Goal: Task Accomplishment & Management: Manage account settings

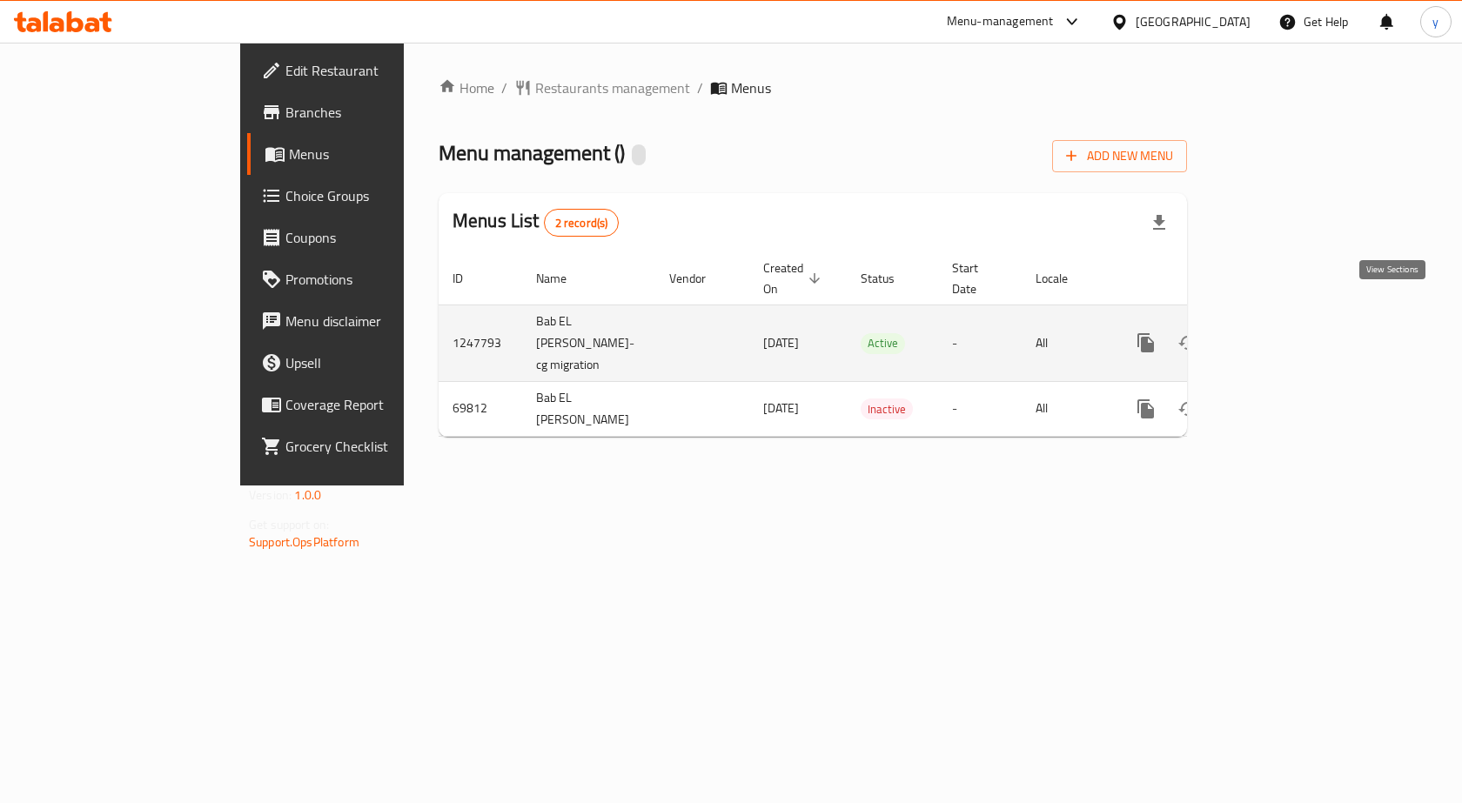
click at [1282, 332] on icon "enhanced table" at bounding box center [1271, 342] width 21 height 21
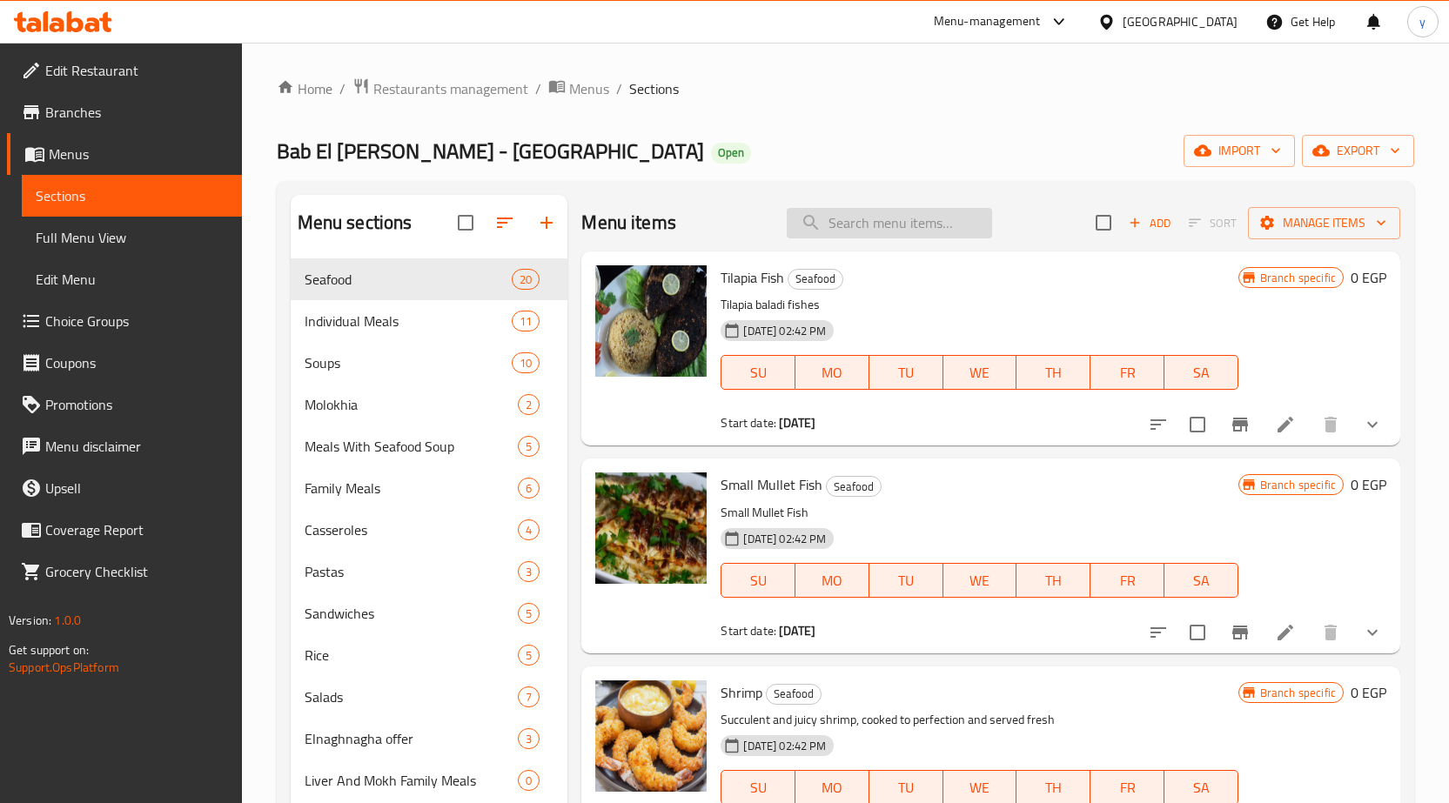
click at [848, 224] on input "search" at bounding box center [889, 223] width 205 height 30
paste input "Zinder Fish Fillet"
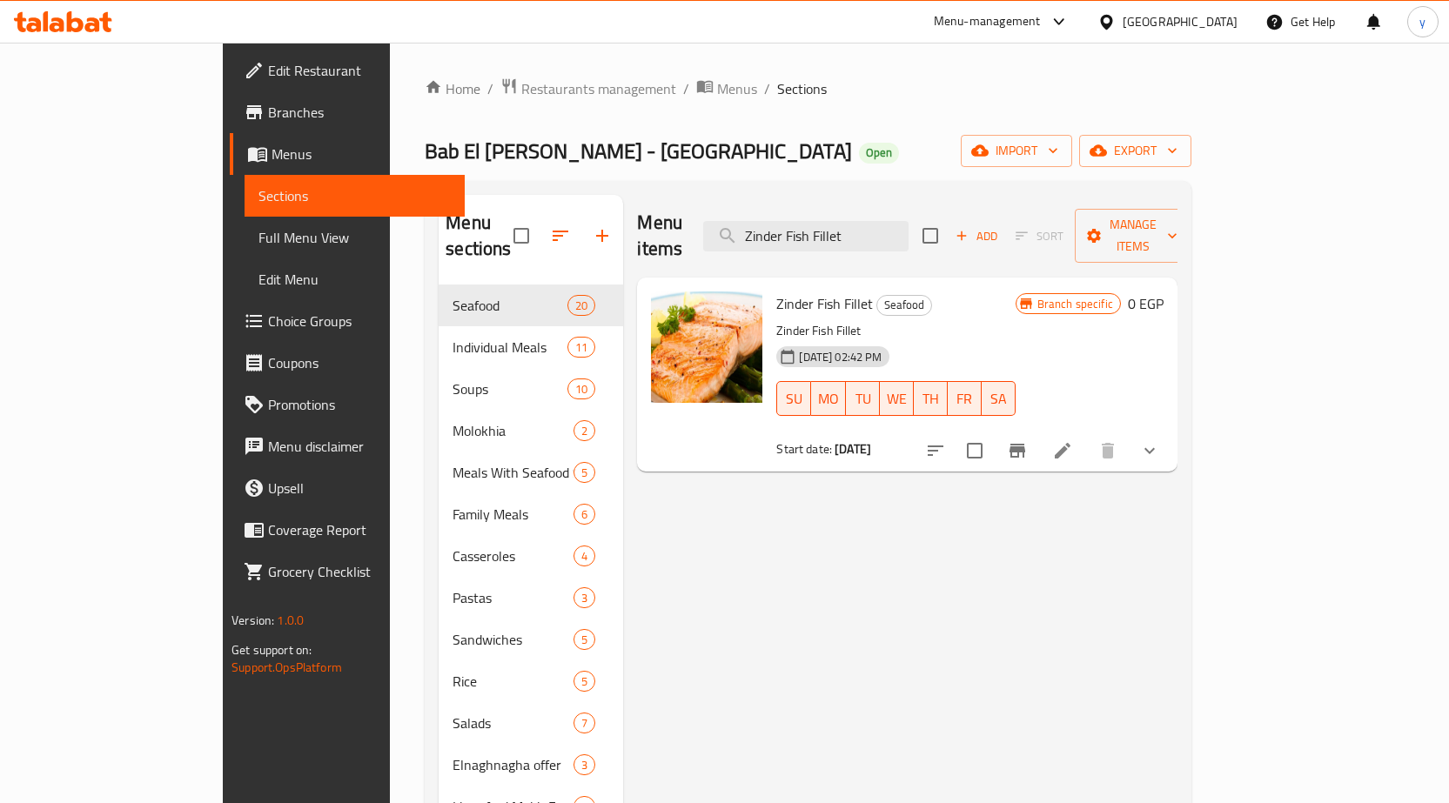
type input "Zinder Fish Fillet"
click at [1073, 440] on icon at bounding box center [1062, 450] width 21 height 21
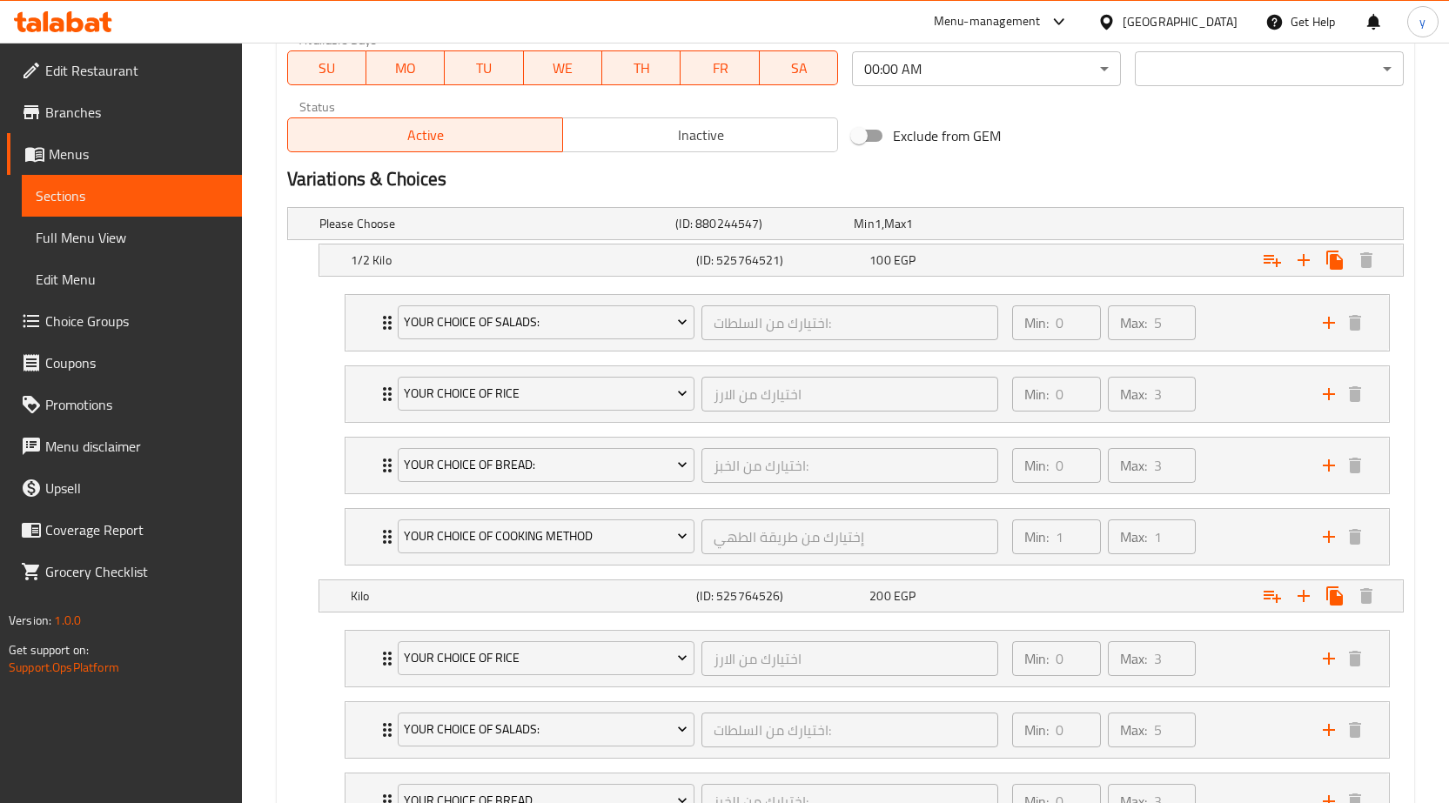
scroll to position [522, 0]
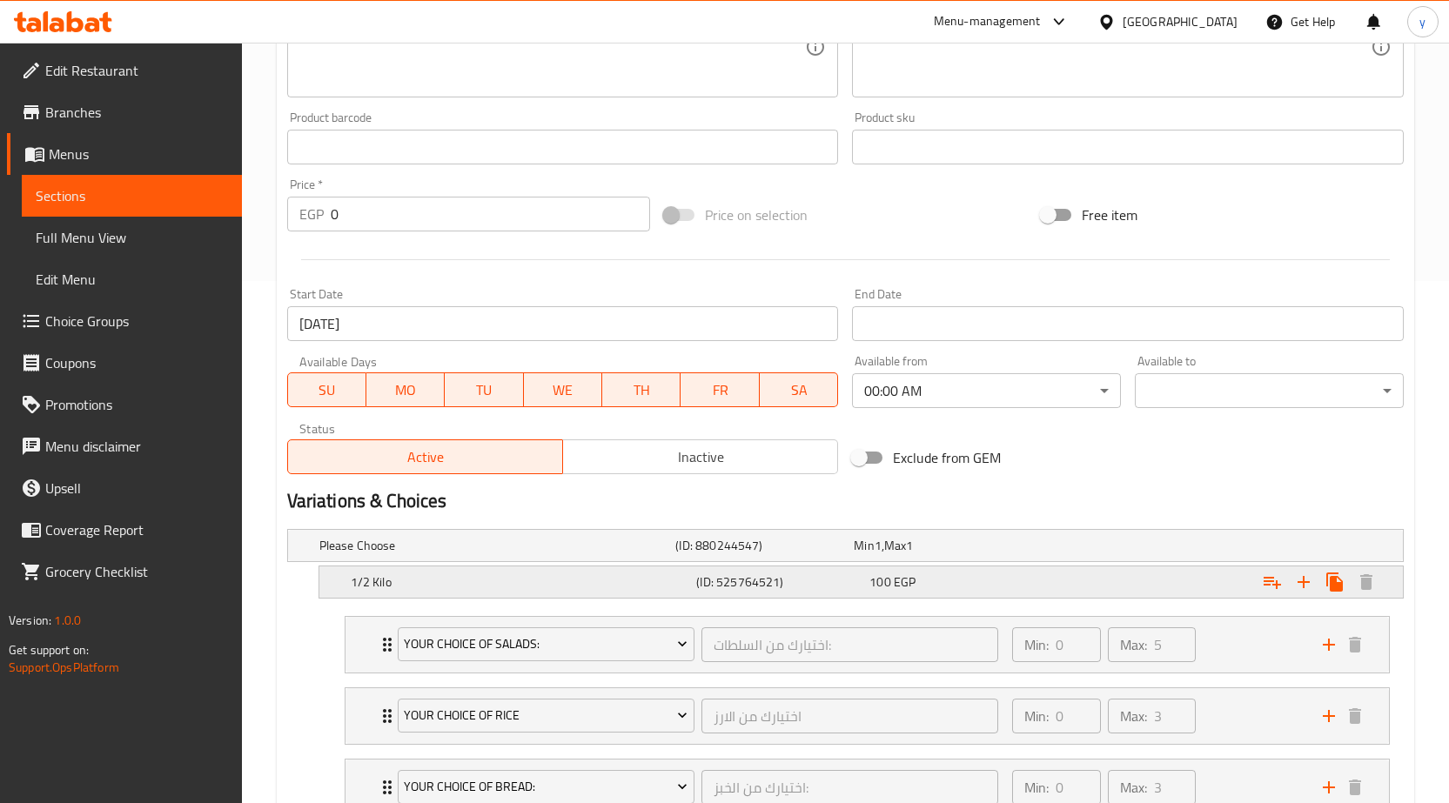
click at [409, 554] on h5 "1/2 Kilo" at bounding box center [494, 545] width 350 height 17
click at [409, 580] on h5 "1/2 Kilo" at bounding box center [520, 582] width 339 height 17
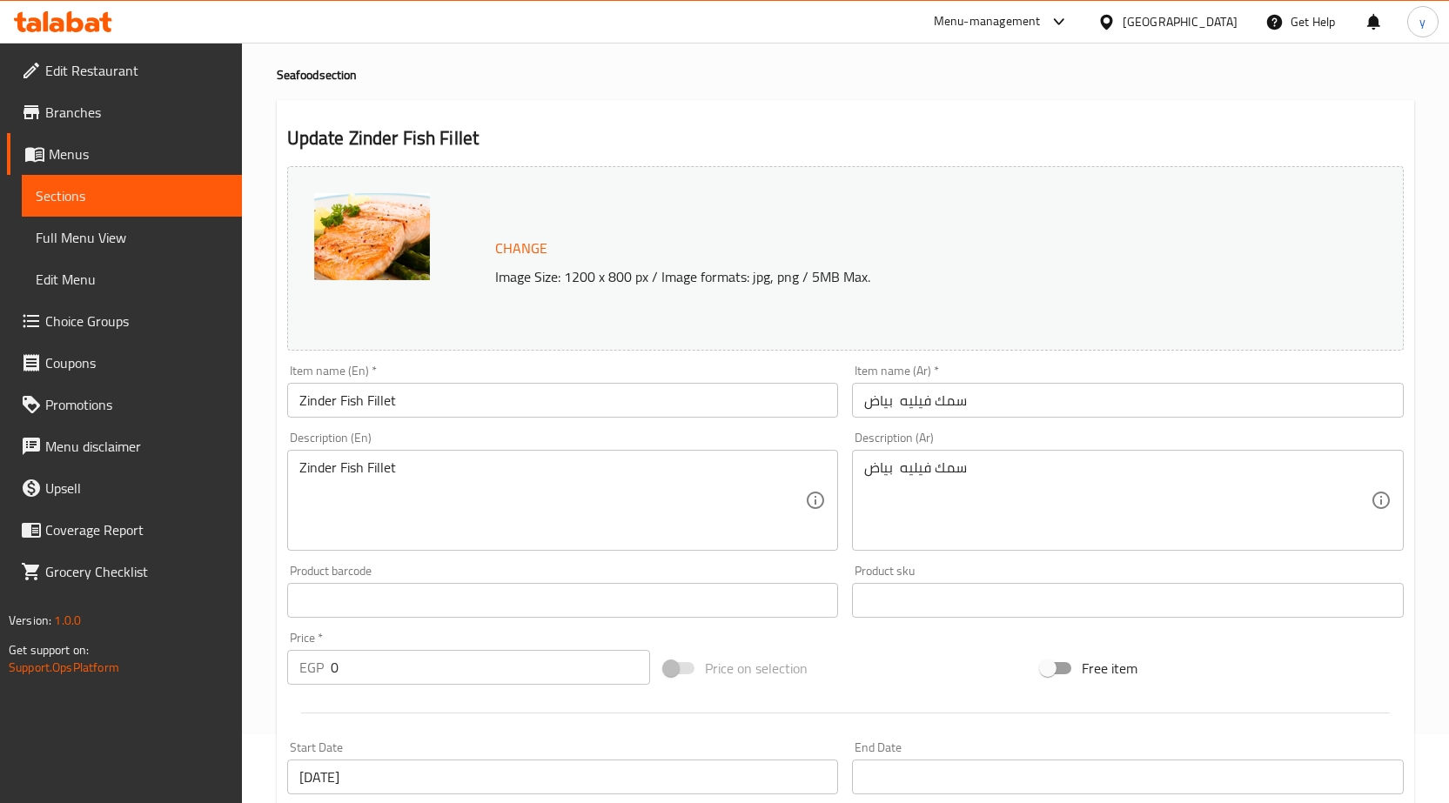
scroll to position [0, 0]
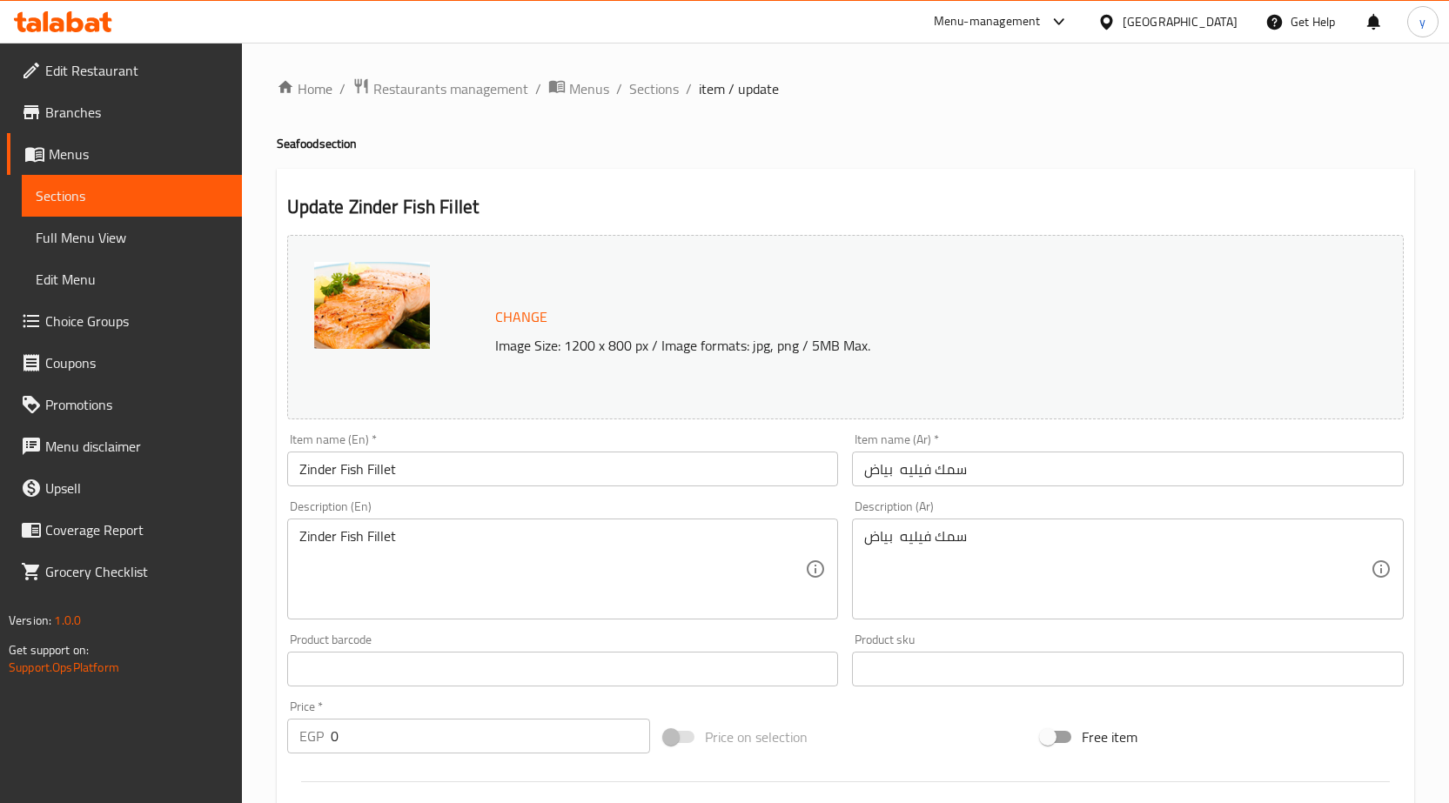
click at [406, 85] on span "Restaurants management" at bounding box center [450, 88] width 155 height 21
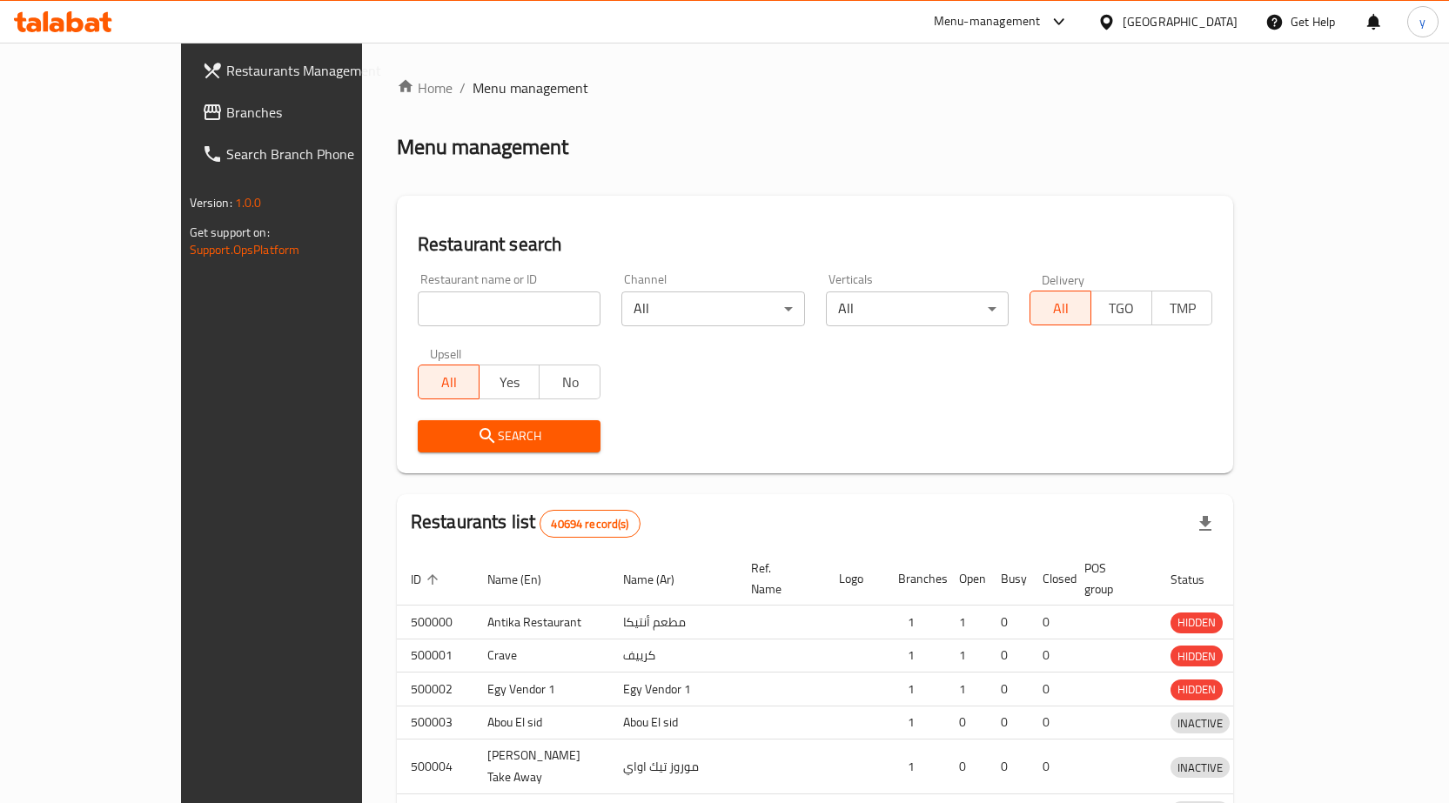
click at [181, 121] on div "Restaurants Management Branches Search Branch Phone Version: 1.0.0 Get support …" at bounding box center [725, 560] width 1088 height 1035
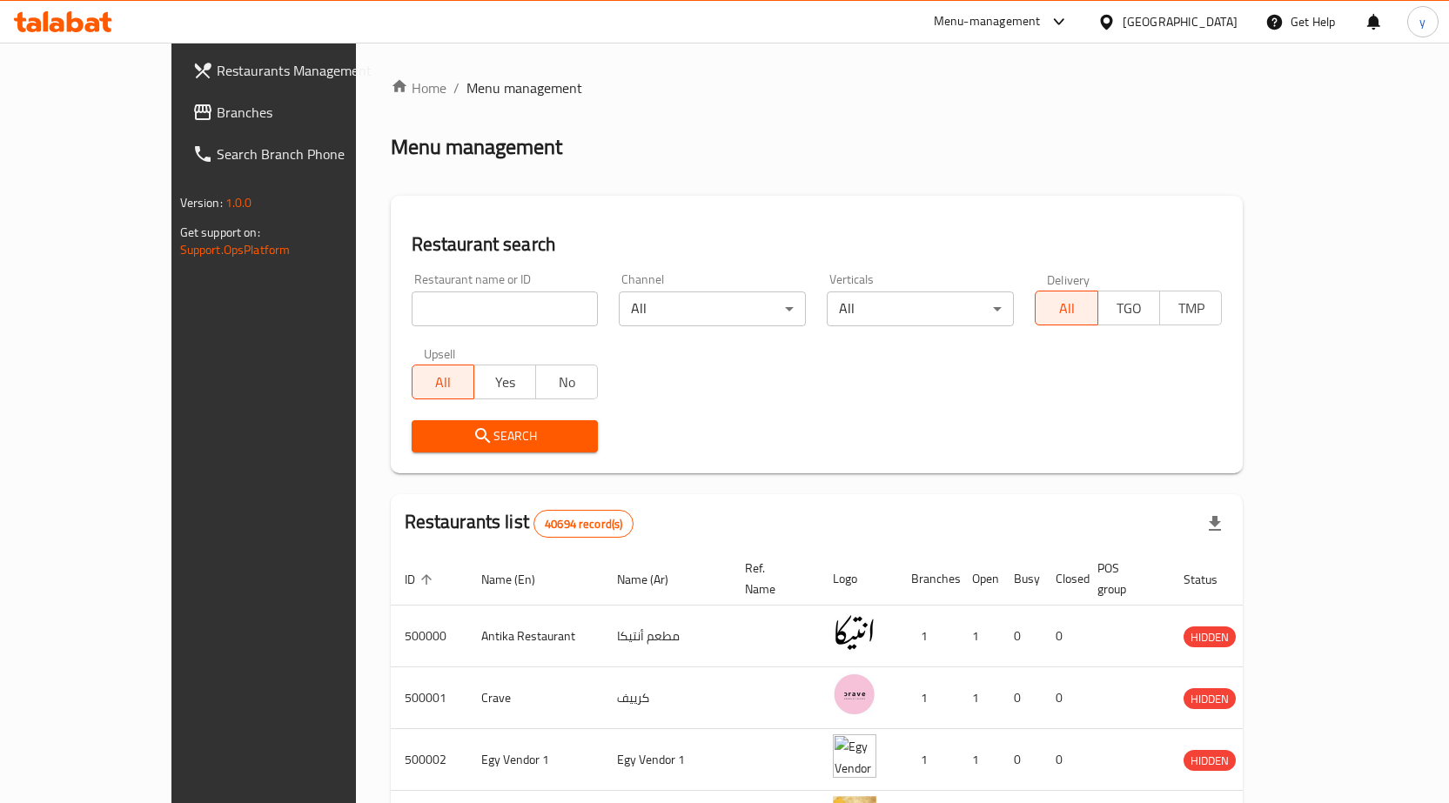
click at [217, 121] on span "Branches" at bounding box center [308, 112] width 183 height 21
